Goal: Transaction & Acquisition: Purchase product/service

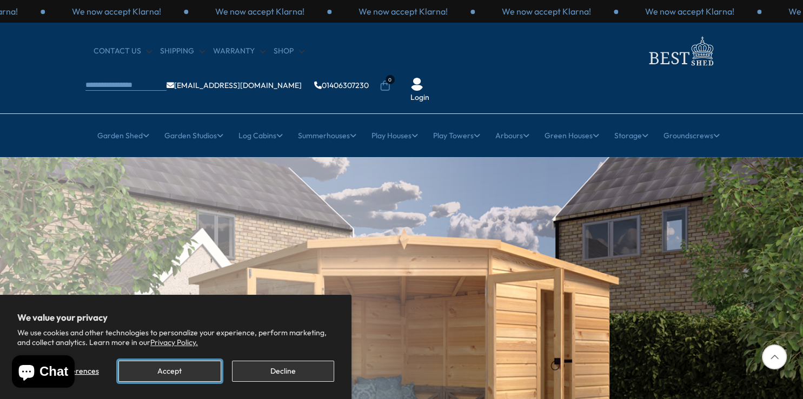
click at [197, 372] on button "Accept" at bounding box center [169, 371] width 102 height 21
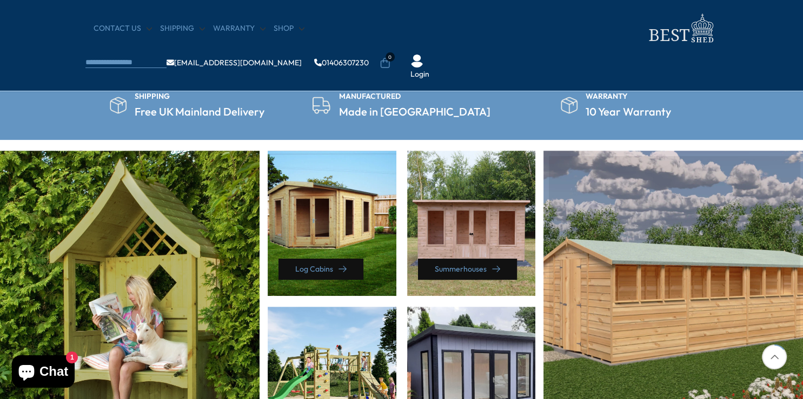
scroll to position [532, 0]
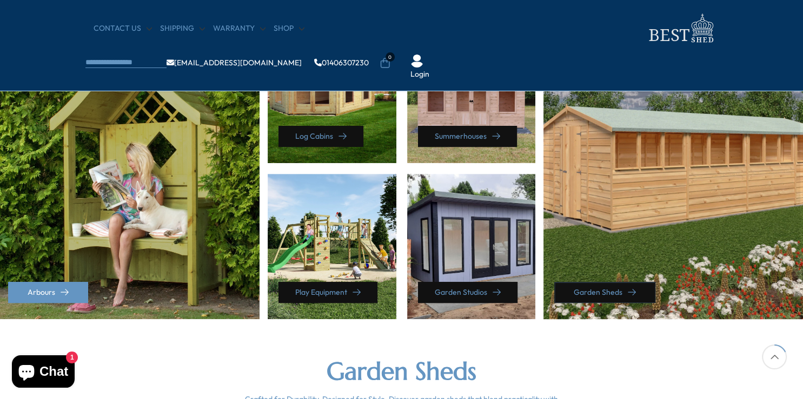
click at [602, 288] on link "Garden Sheds" at bounding box center [604, 292] width 101 height 21
